Goal: Navigation & Orientation: Find specific page/section

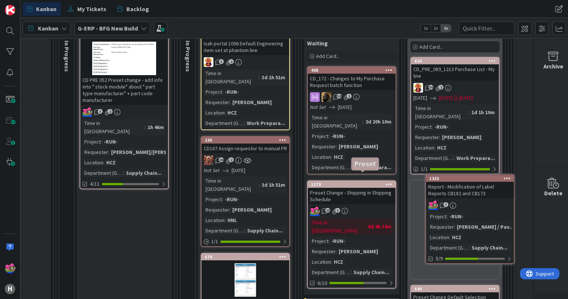
scroll to position [149, 634]
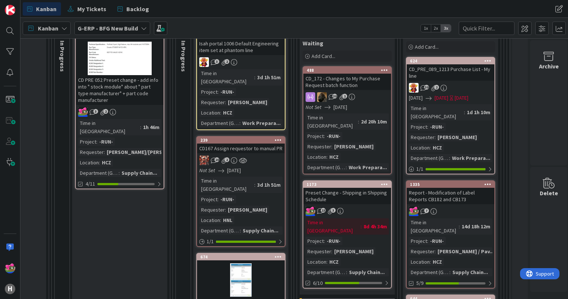
click at [460, 206] on div "7" at bounding box center [451, 211] width 88 height 10
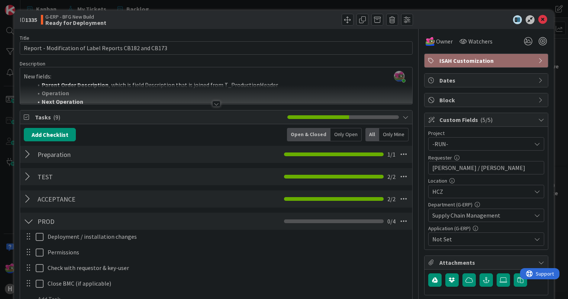
click at [214, 103] on div at bounding box center [216, 104] width 8 height 6
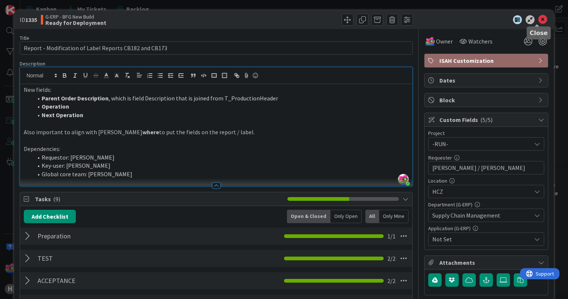
click at [541, 16] on icon at bounding box center [543, 19] width 9 height 9
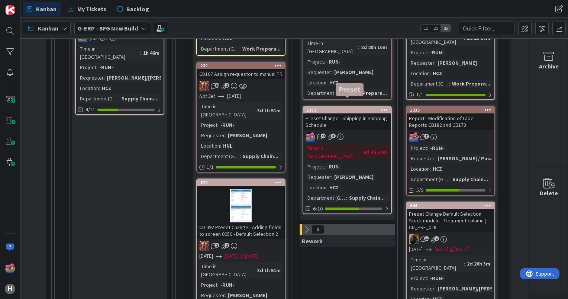
click at [345, 108] on div "1173" at bounding box center [349, 110] width 84 height 5
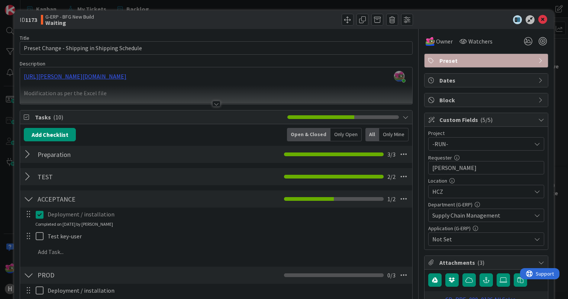
click at [212, 103] on div at bounding box center [216, 104] width 8 height 6
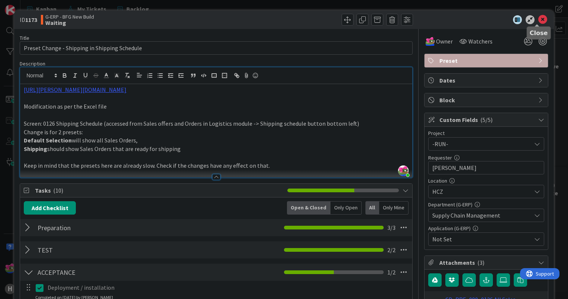
click at [539, 17] on icon at bounding box center [543, 19] width 9 height 9
